Goal: Information Seeking & Learning: Learn about a topic

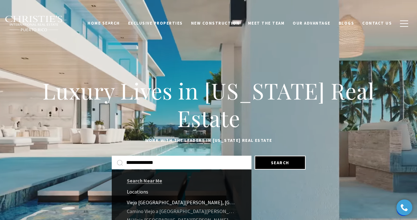
type input "**********"
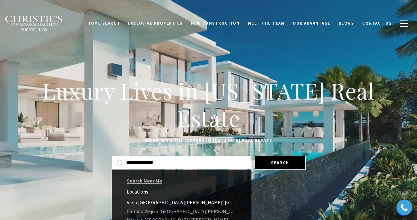
click at [190, 199] on link "Viejo San Juan, San Juan Antiguo, San Juan, Puerto Rico" at bounding box center [182, 202] width 140 height 9
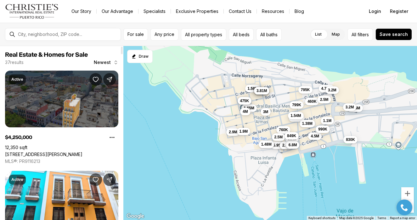
click at [67, 152] on link "[STREET_ADDRESS][PERSON_NAME]" at bounding box center [44, 155] width 78 height 6
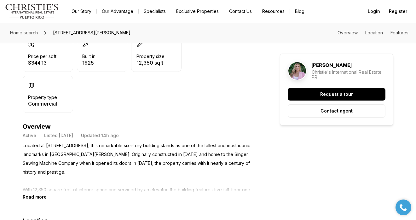
scroll to position [209, 0]
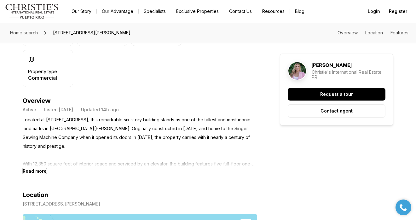
click at [36, 171] on b "Read more" at bounding box center [35, 170] width 24 height 5
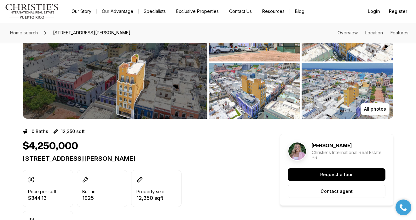
scroll to position [49, 0]
